Goal: Participate in discussion: Engage in conversation with other users on a specific topic

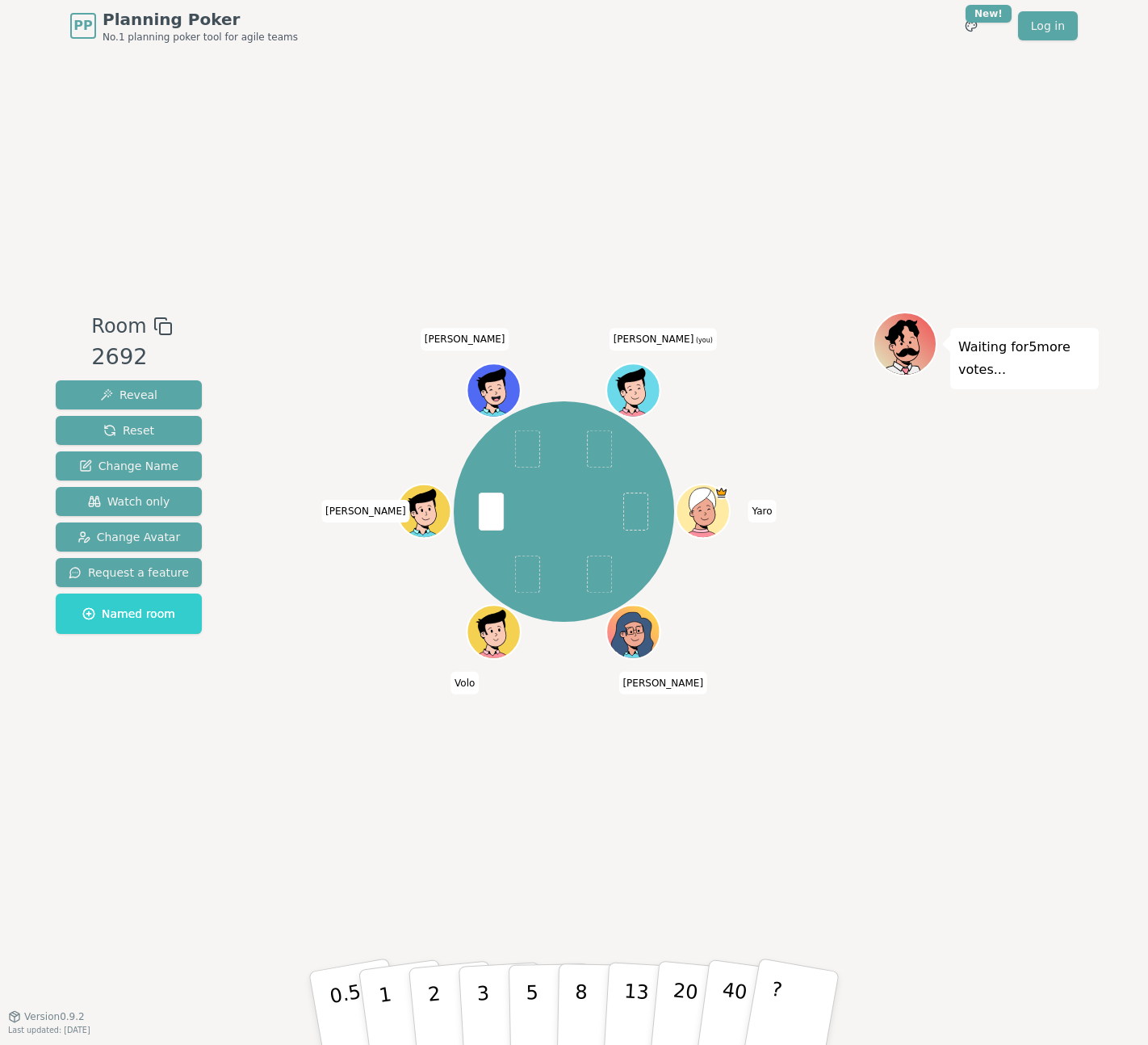
click at [558, 823] on div "Room 2692 Reveal Reset Change Name Watch only Change Avatar Request a feature N…" at bounding box center [574, 533] width 1050 height 965
click at [535, 985] on p "5" at bounding box center [532, 1008] width 14 height 87
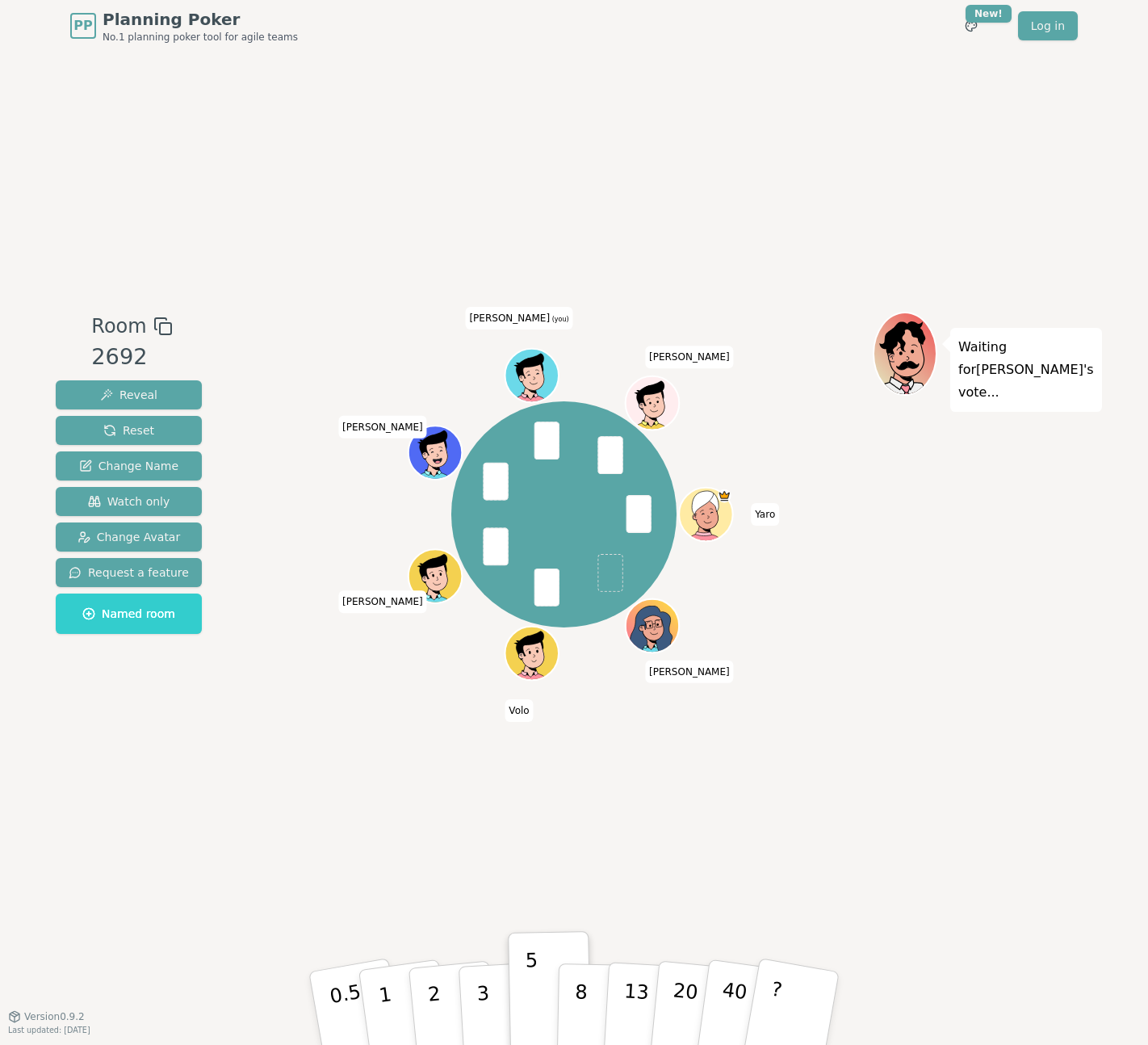
click at [622, 806] on div "Room 2692 Reveal Reset Change Name Watch only Change Avatar Request a feature N…" at bounding box center [574, 533] width 1050 height 965
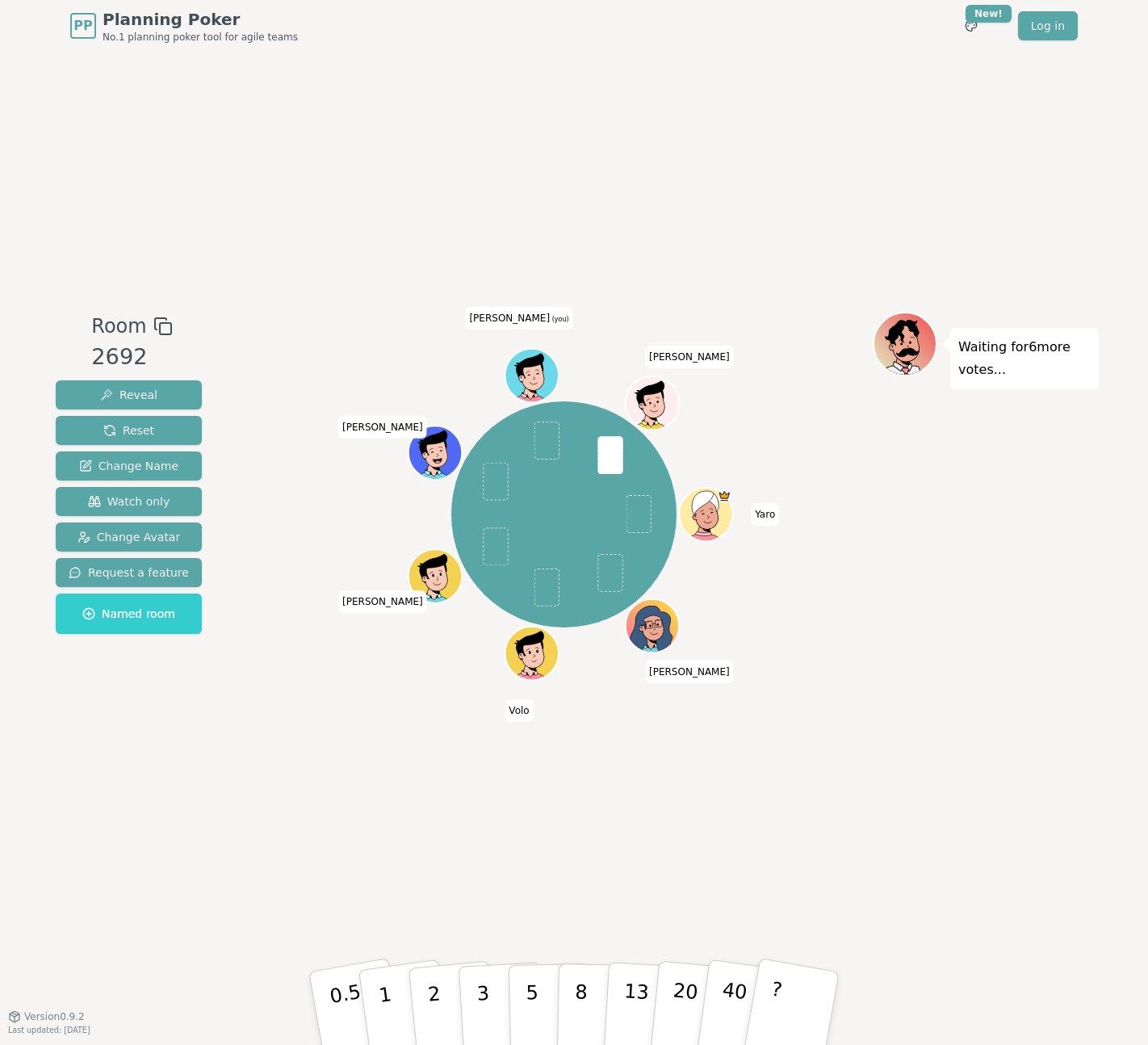
click at [636, 755] on div "[PERSON_NAME] [PERSON_NAME] [PERSON_NAME] (you) [PERSON_NAME]" at bounding box center [564, 533] width 618 height 444
click at [586, 1008] on p "8" at bounding box center [581, 1008] width 14 height 87
click at [495, 774] on div "Room 2692 Reveal Reset Change Name Watch only Change Avatar Request a feature N…" at bounding box center [574, 533] width 1050 height 965
click at [581, 997] on p "8" at bounding box center [581, 1008] width 14 height 87
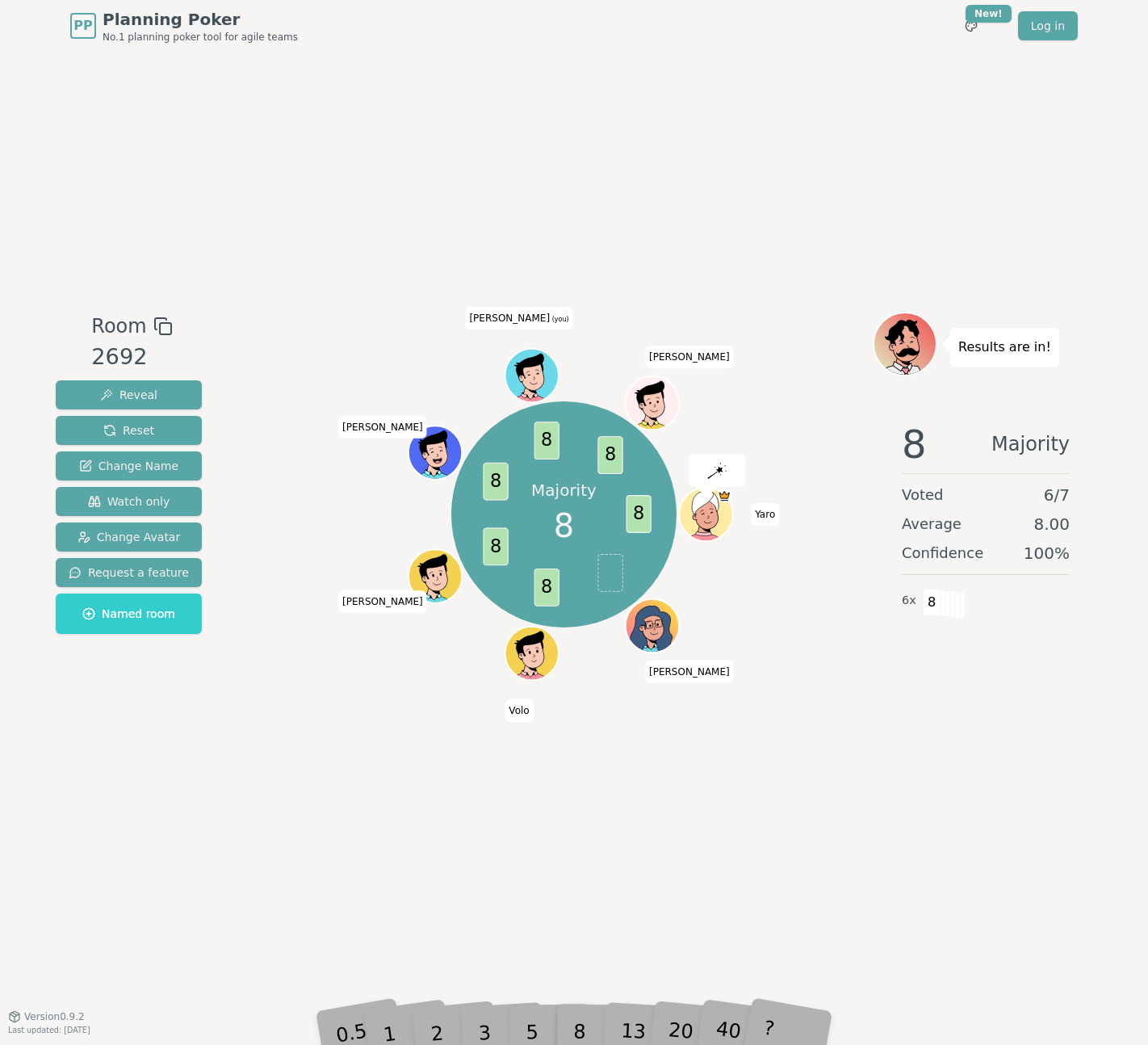
click at [719, 828] on div "Room 2692 Reveal Reset Change Name Watch only Change Avatar Request a feature N…" at bounding box center [574, 533] width 1050 height 965
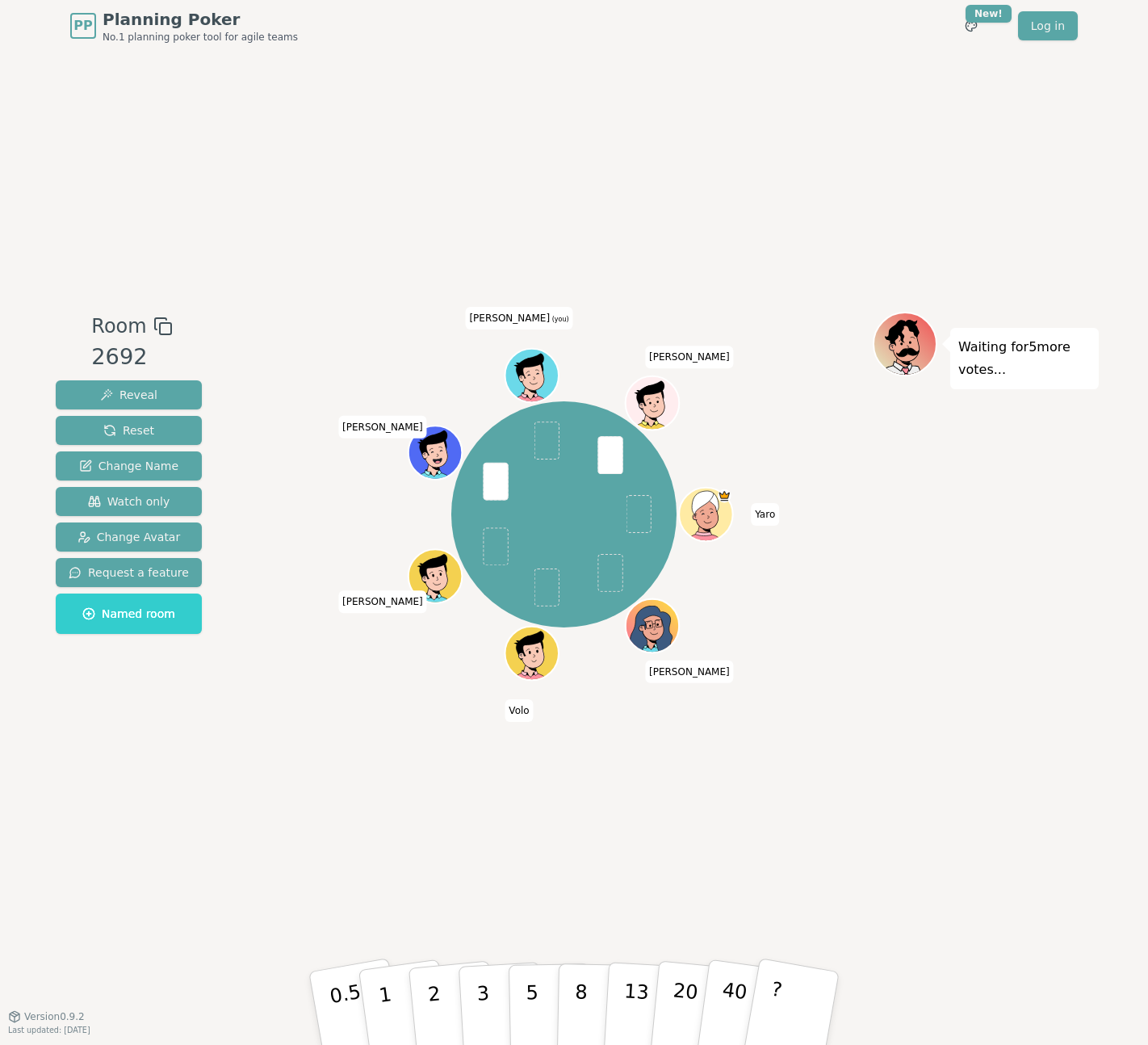
click at [821, 787] on div "Room 2692 Reveal Reset Change Name Watch only Change Avatar Request a feature N…" at bounding box center [574, 533] width 1050 height 965
click at [524, 1005] on button "5" at bounding box center [550, 1008] width 83 height 123
click at [667, 789] on div "Room 2692 Reveal Reset Change Name Watch only Change Avatar Request a feature N…" at bounding box center [574, 533] width 1050 height 965
click at [608, 809] on div "Room 2692 Reveal Reset Change Name Watch only Change Avatar Request a feature N…" at bounding box center [574, 533] width 1050 height 965
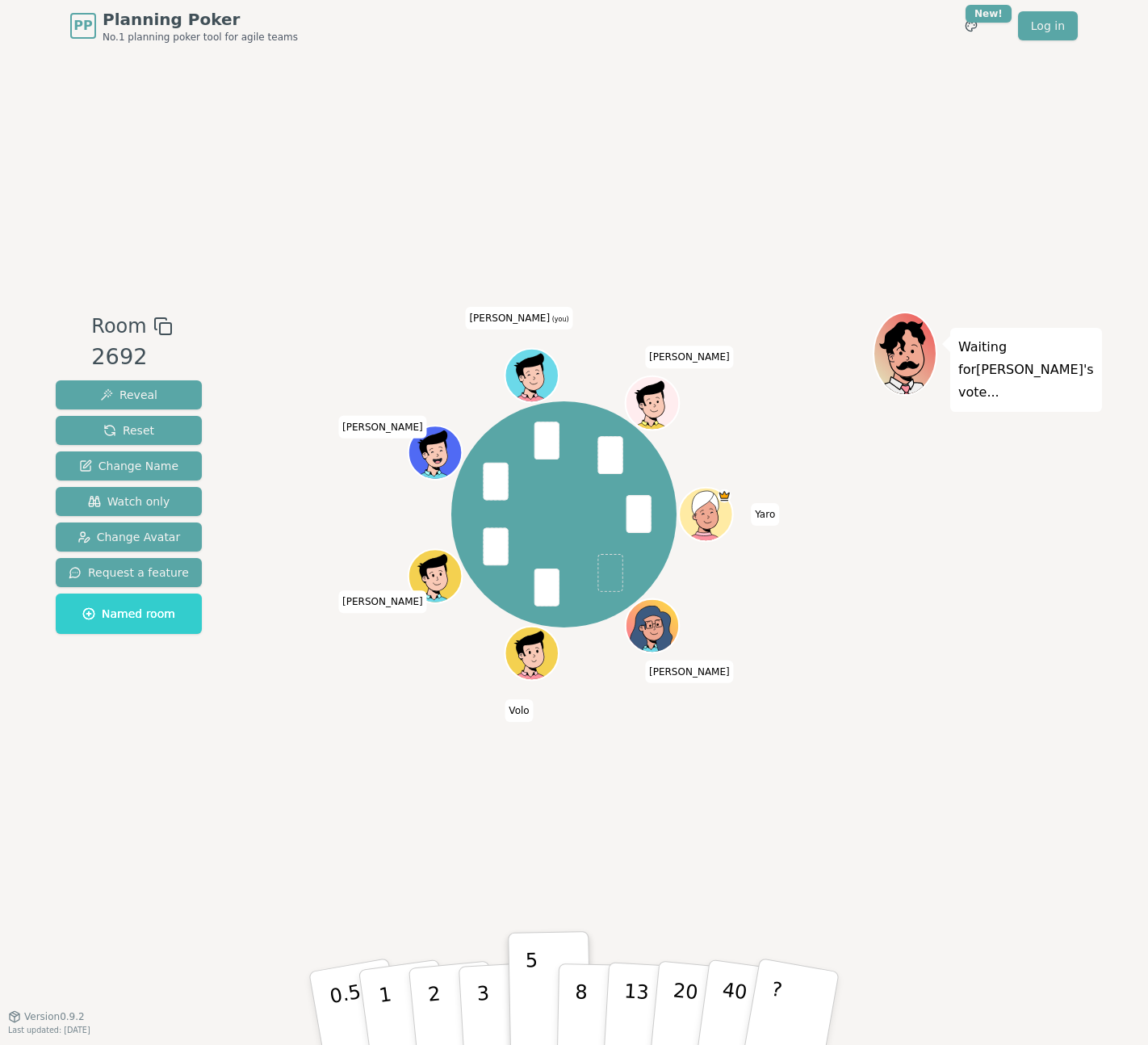
click at [608, 809] on div "Room 2692 Reveal Reset Change Name Watch only Change Avatar Request a feature N…" at bounding box center [574, 533] width 1050 height 965
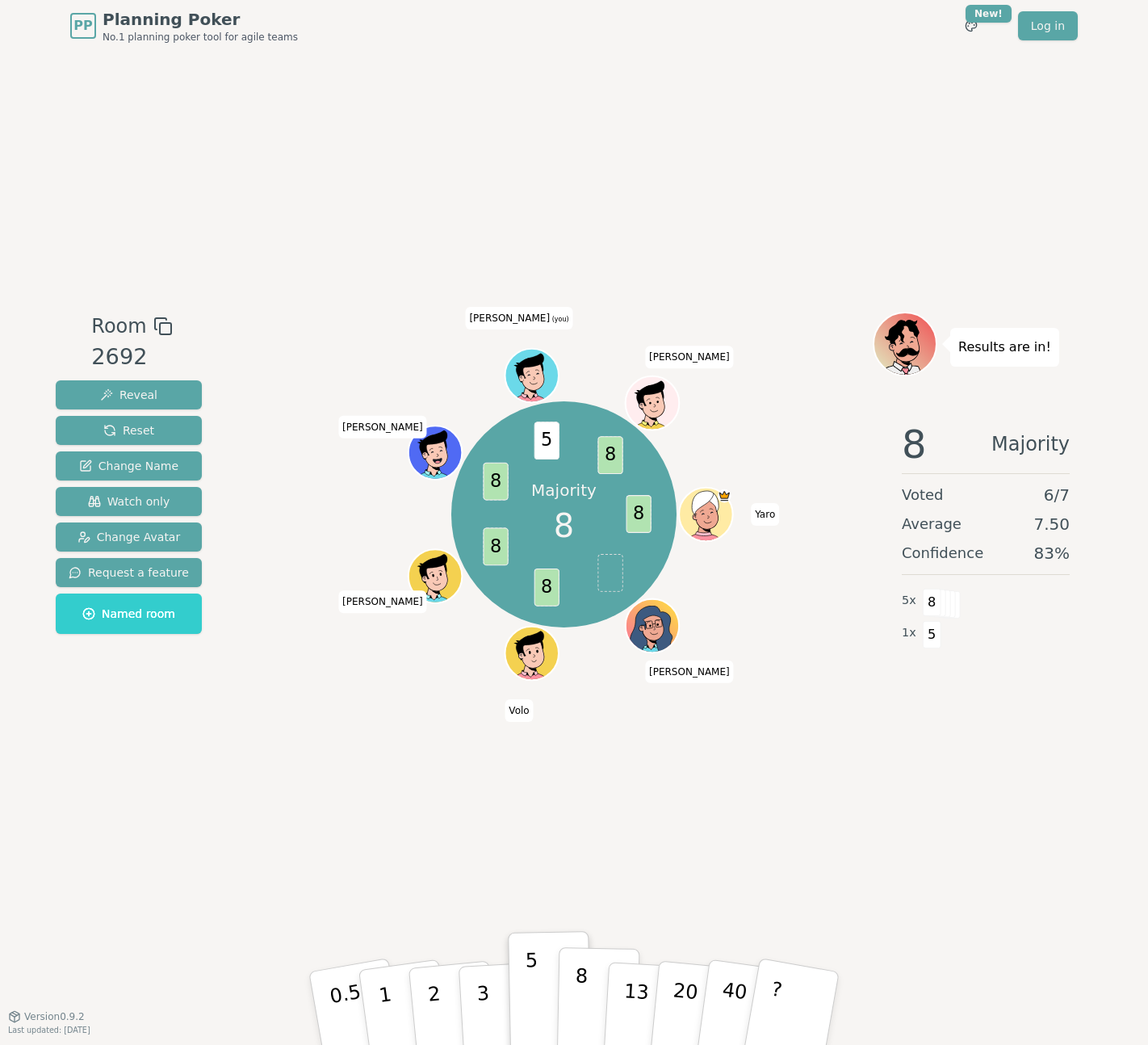
click at [574, 1008] on button "8" at bounding box center [599, 1008] width 83 height 123
